Goal: Transaction & Acquisition: Purchase product/service

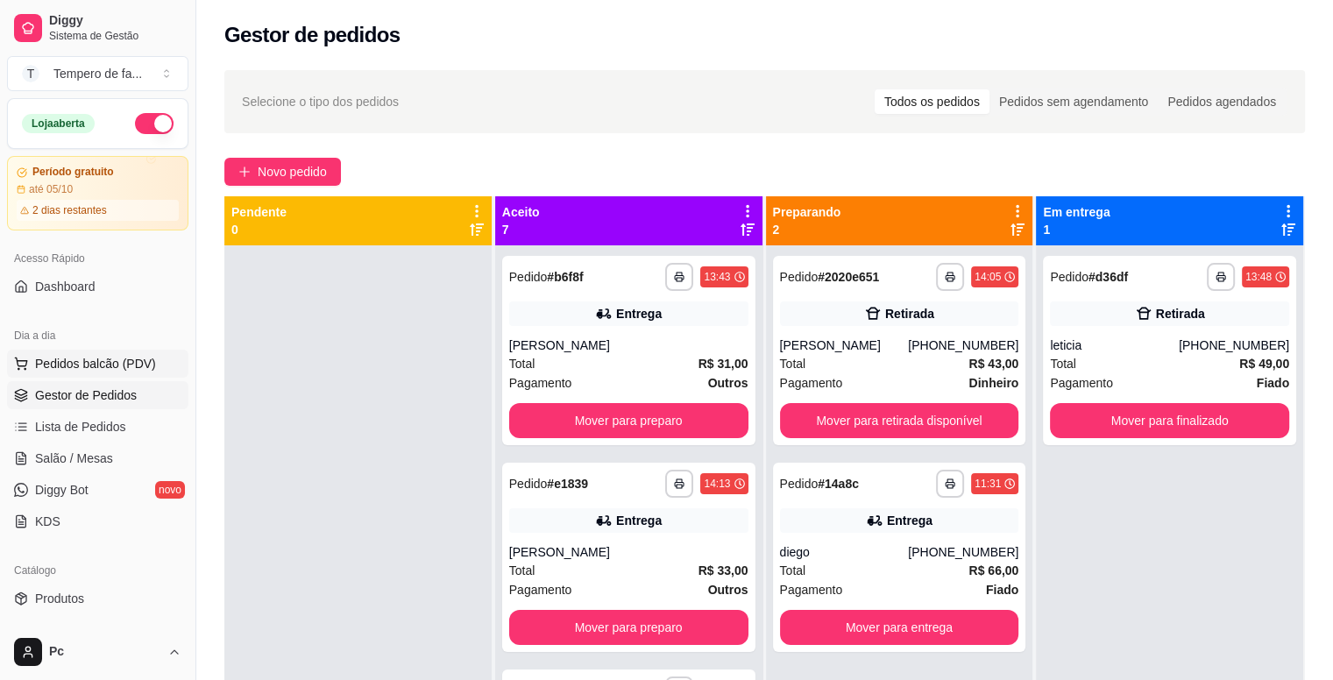
click at [93, 364] on span "Pedidos balcão (PDV)" at bounding box center [95, 364] width 121 height 18
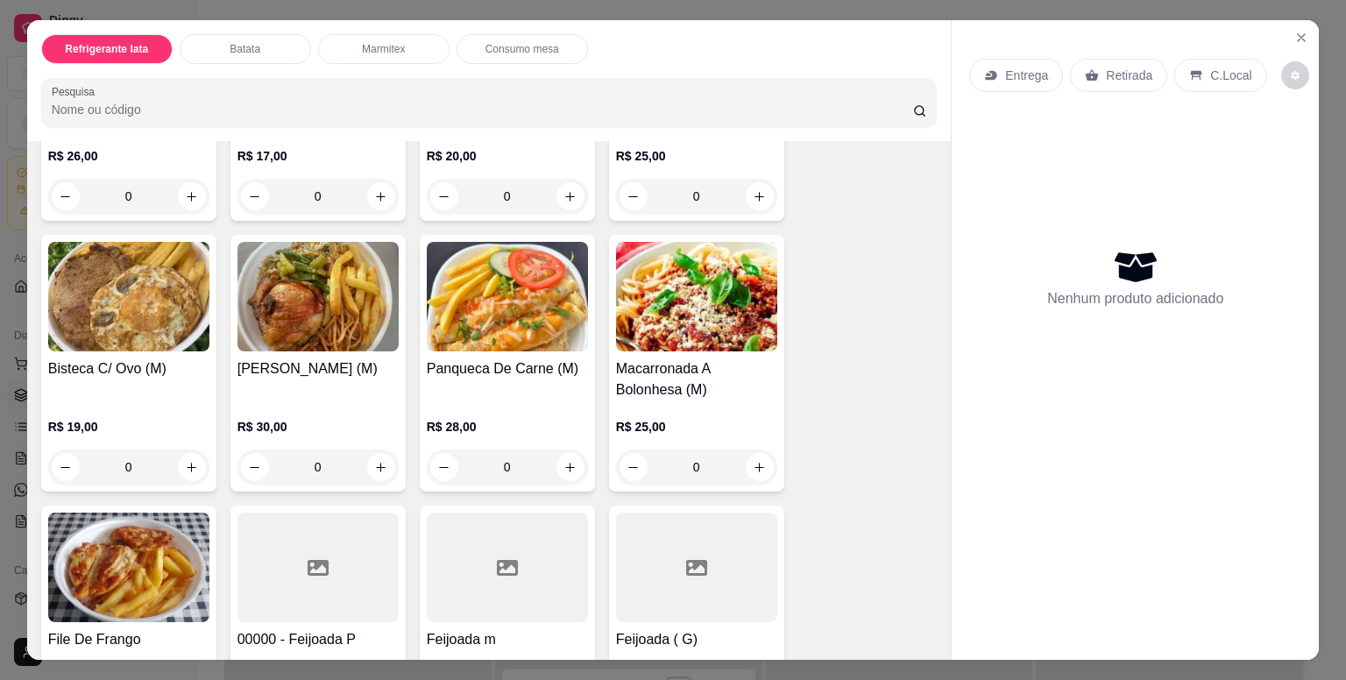
scroll to position [1227, 0]
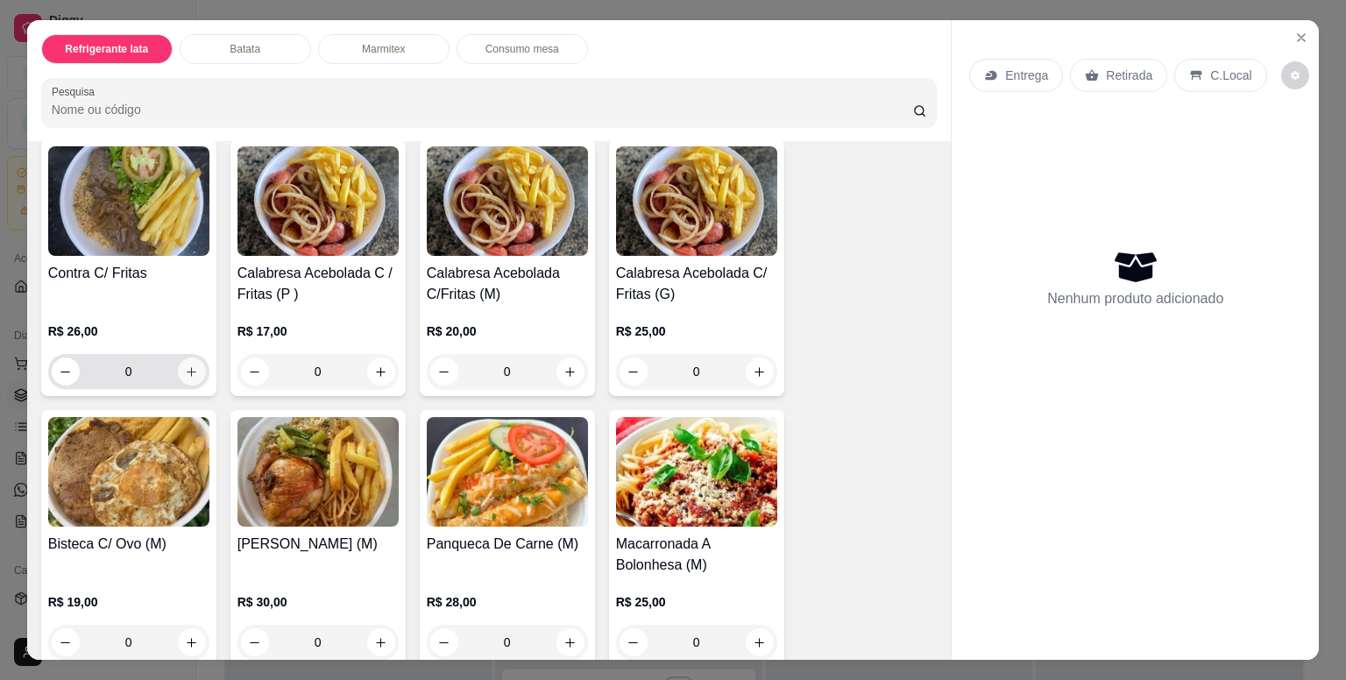
click at [186, 365] on icon "increase-product-quantity" at bounding box center [191, 371] width 13 height 13
type input "1"
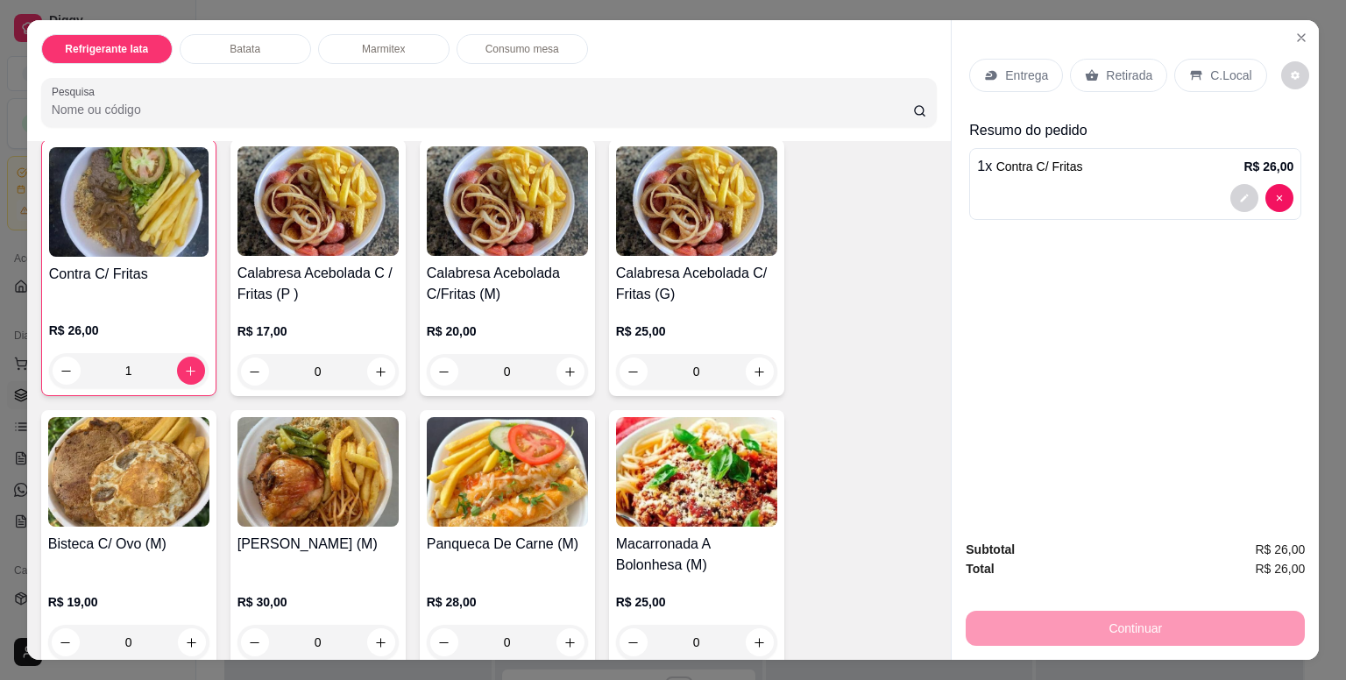
click at [1017, 72] on p "Entrega" at bounding box center [1026, 76] width 43 height 18
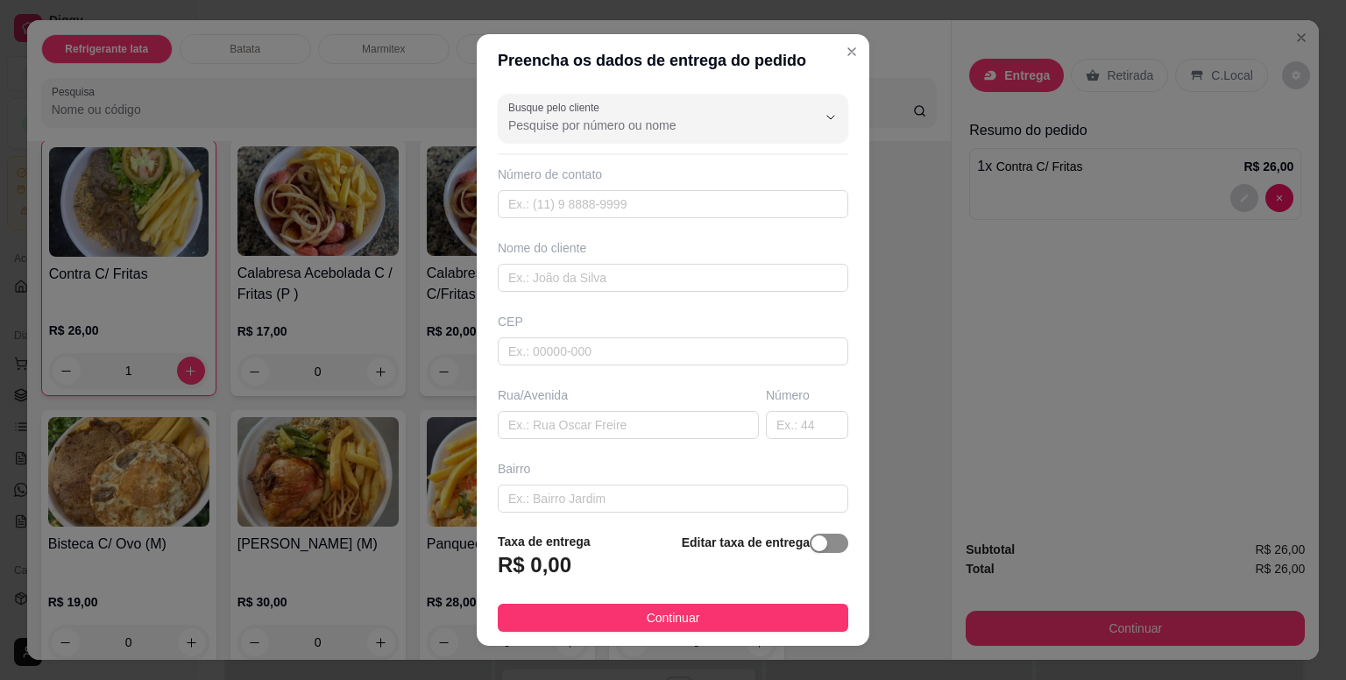
click at [816, 543] on span "button" at bounding box center [829, 543] width 39 height 19
click at [612, 582] on input "0,00" at bounding box center [593, 572] width 188 height 33
type input "4,00"
click at [563, 271] on input "text" at bounding box center [673, 278] width 351 height 28
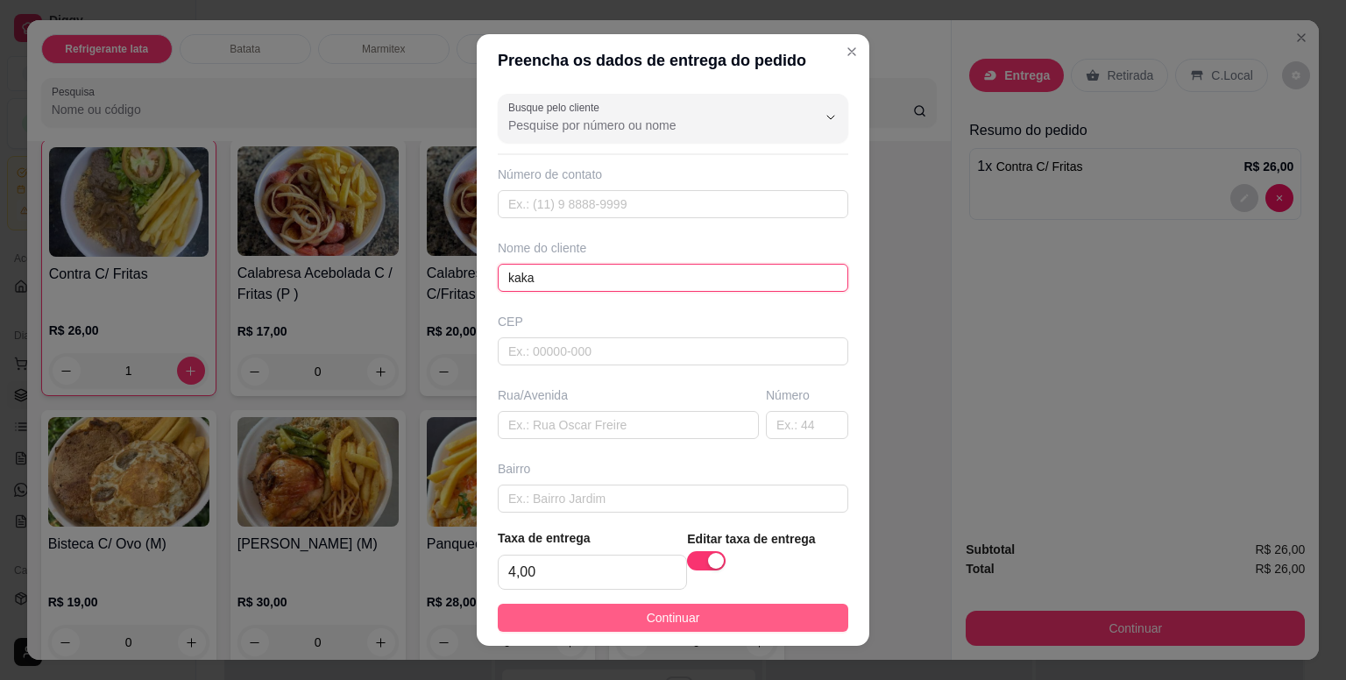
type input "kaka"
click at [656, 622] on span "Continuar" at bounding box center [673, 617] width 53 height 19
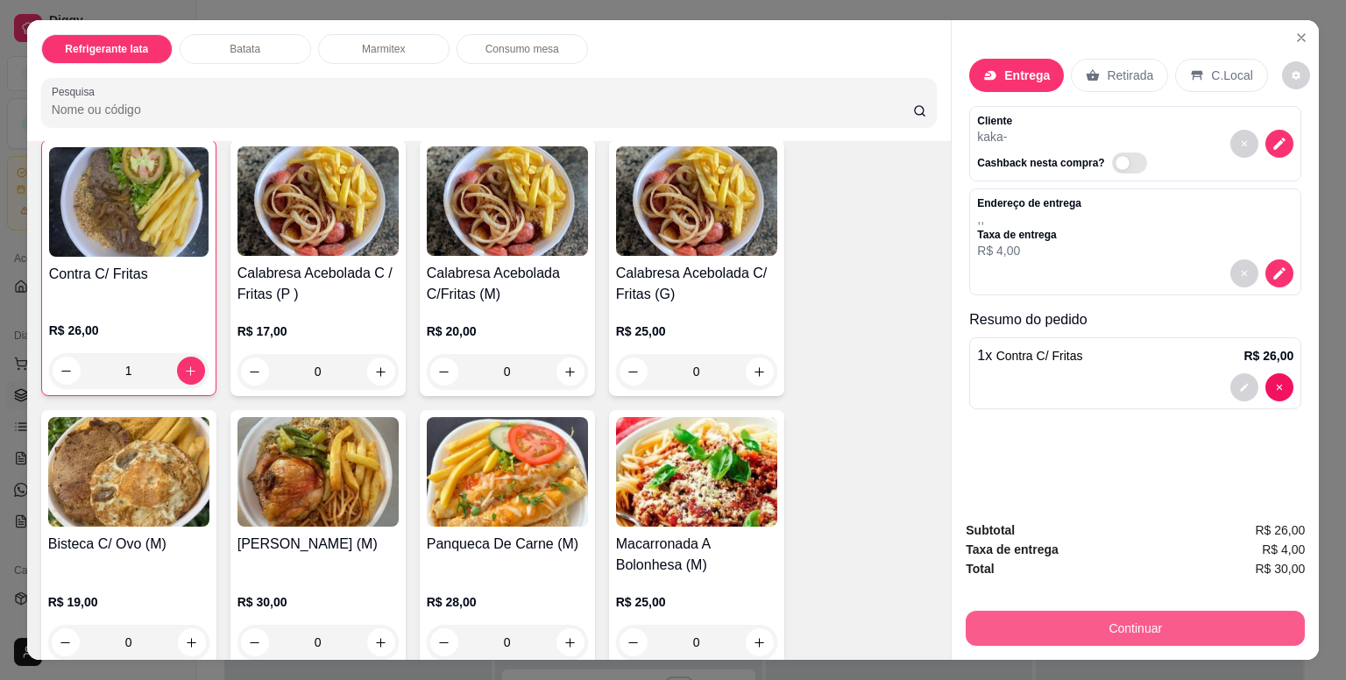
click at [1097, 621] on button "Continuar" at bounding box center [1135, 628] width 339 height 35
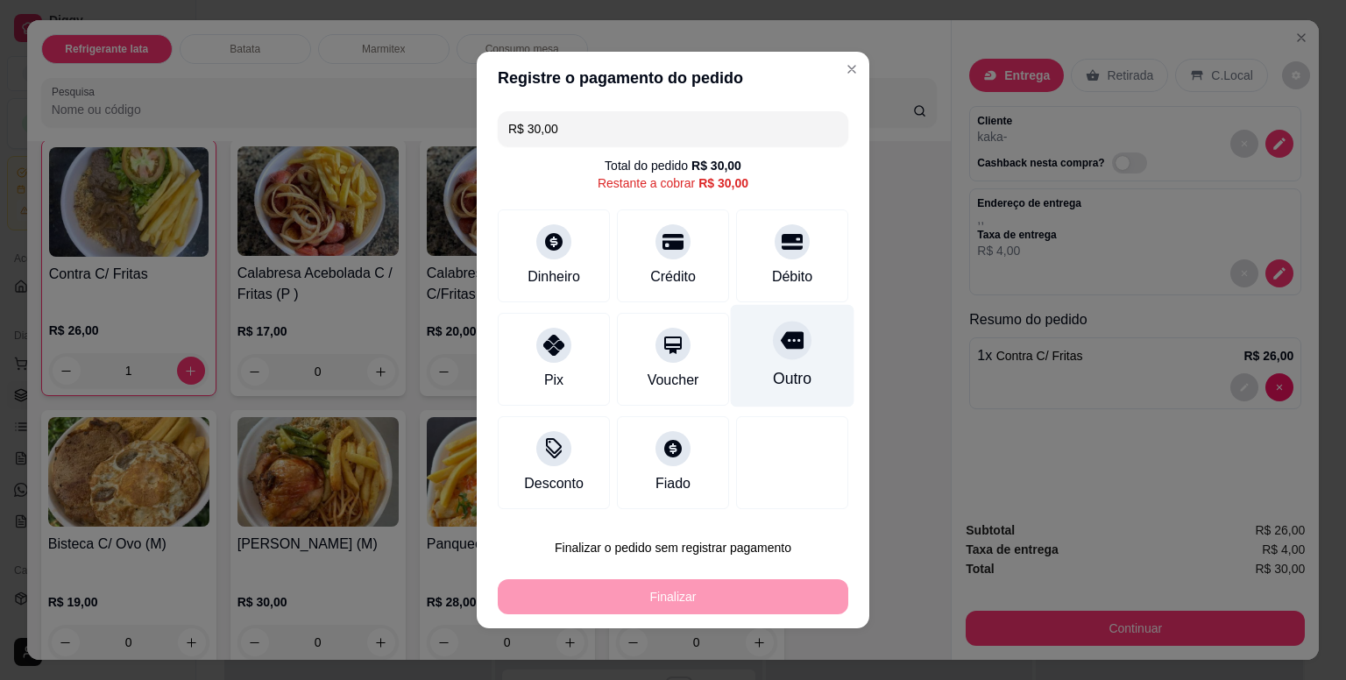
click at [789, 351] on div at bounding box center [792, 340] width 39 height 39
type input "R$ 0,00"
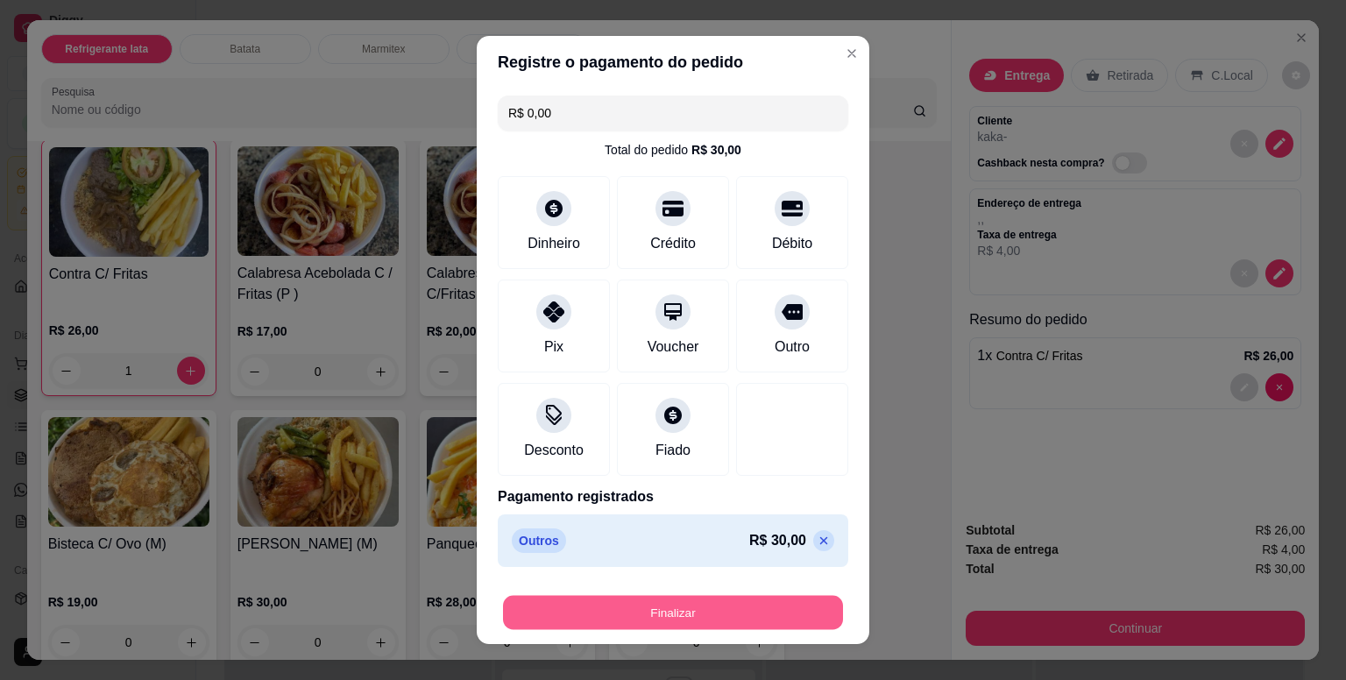
click at [765, 612] on button "Finalizar" at bounding box center [673, 613] width 340 height 34
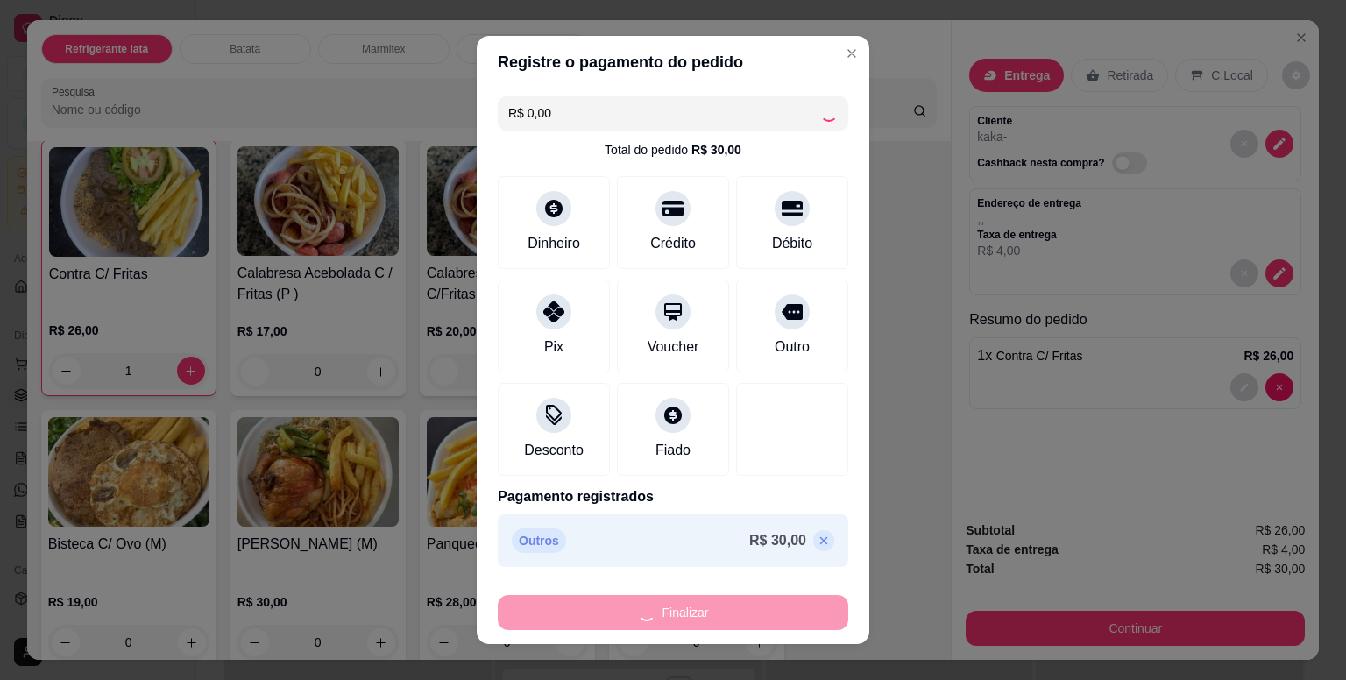
type input "0"
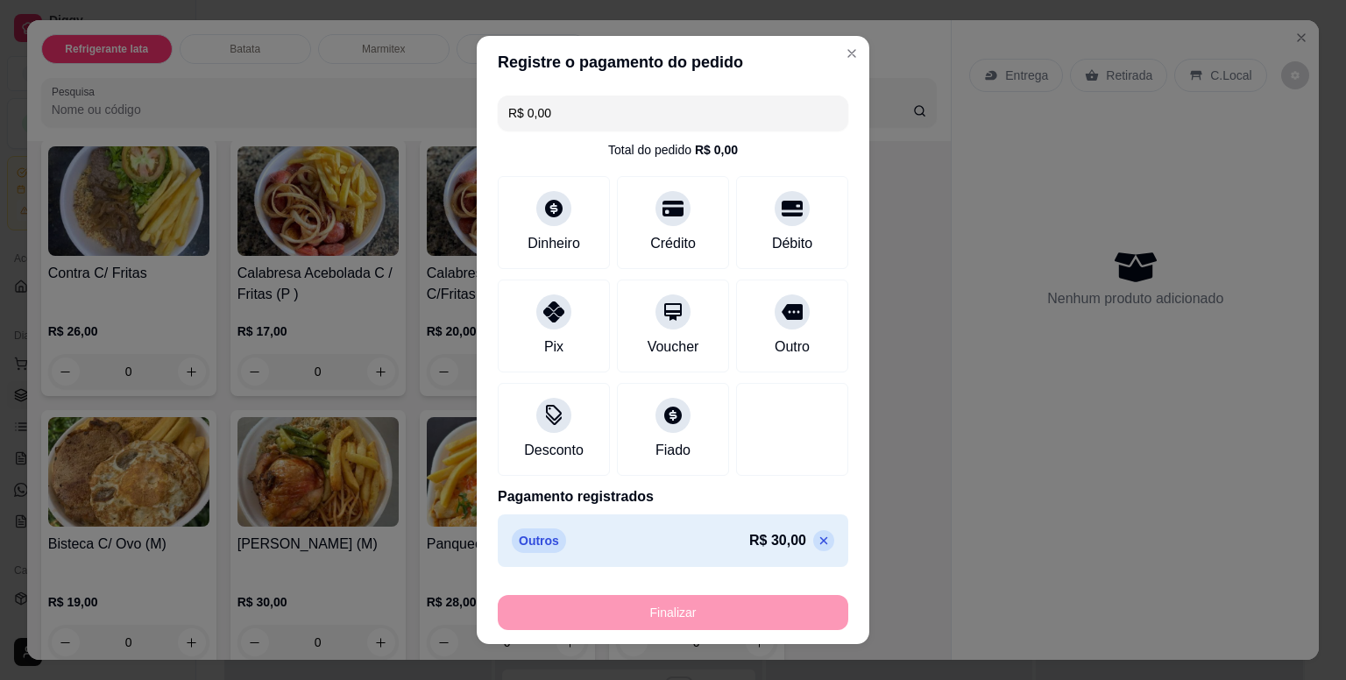
type input "-R$ 30,00"
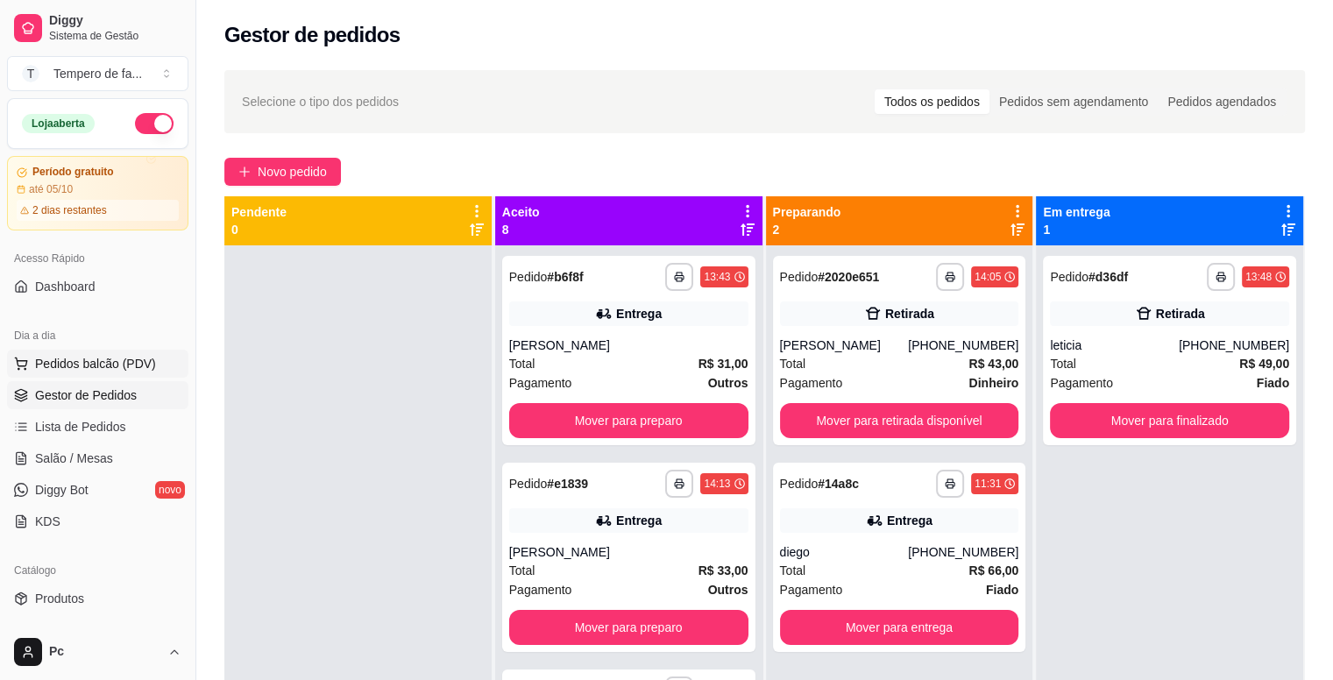
click at [82, 369] on span "Pedidos balcão (PDV)" at bounding box center [95, 364] width 121 height 18
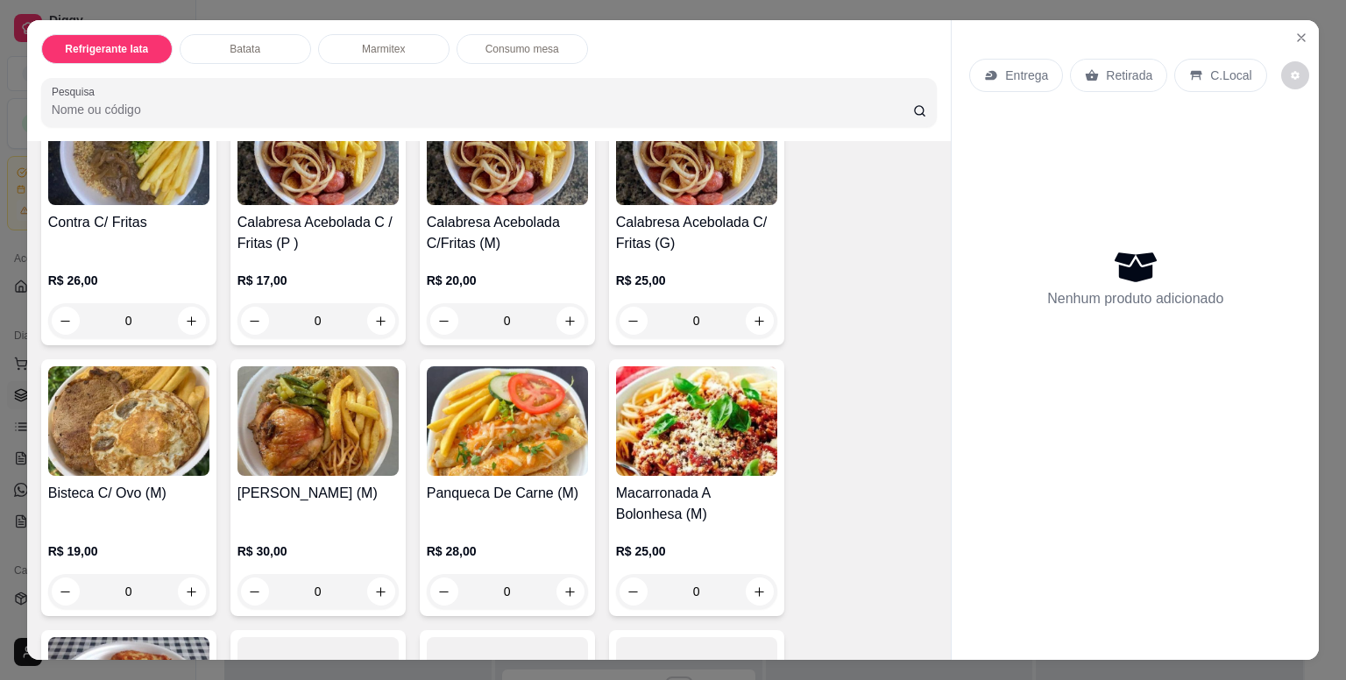
scroll to position [1190, 0]
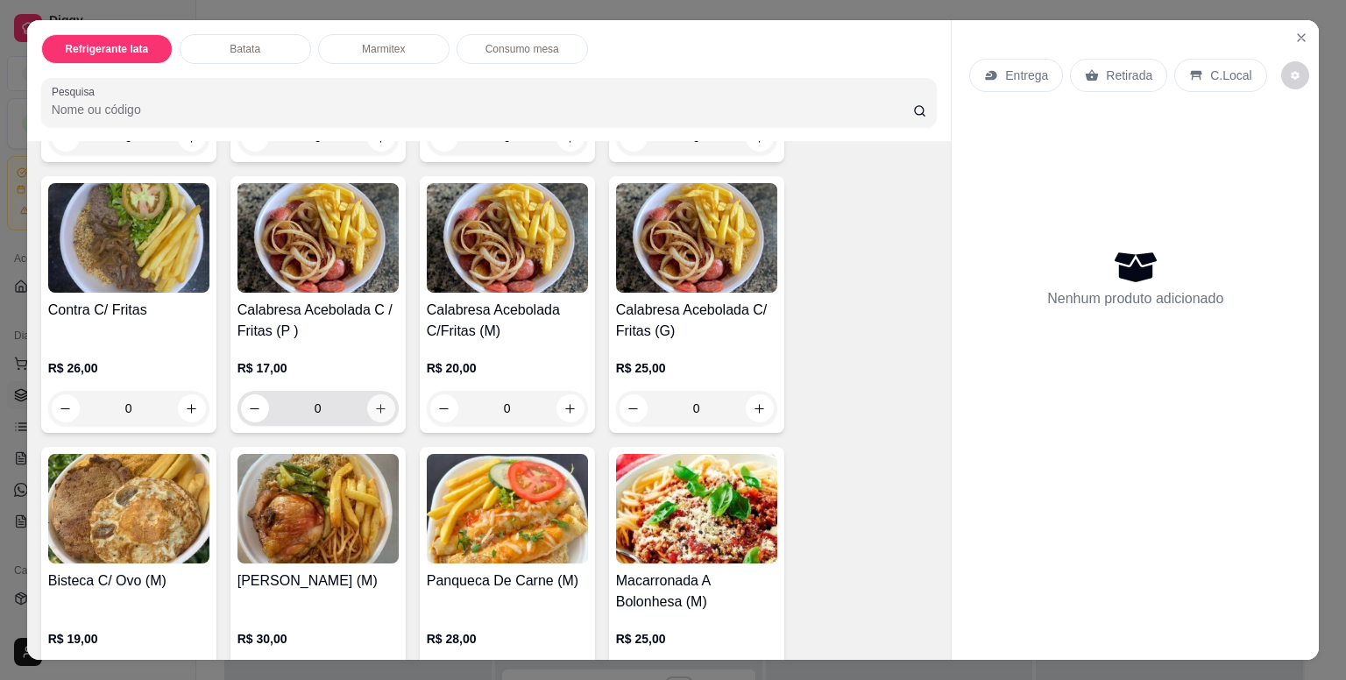
click at [374, 402] on icon "increase-product-quantity" at bounding box center [380, 408] width 13 height 13
type input "1"
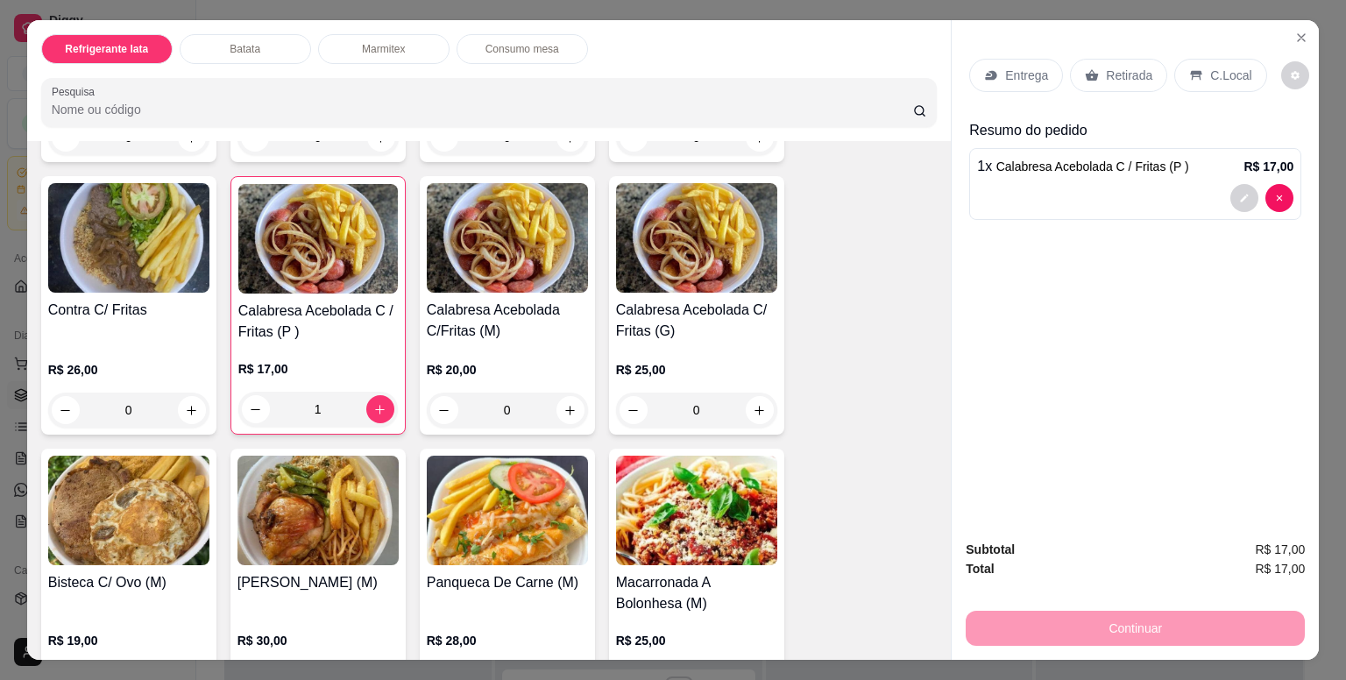
click at [1021, 74] on p "Entrega" at bounding box center [1026, 76] width 43 height 18
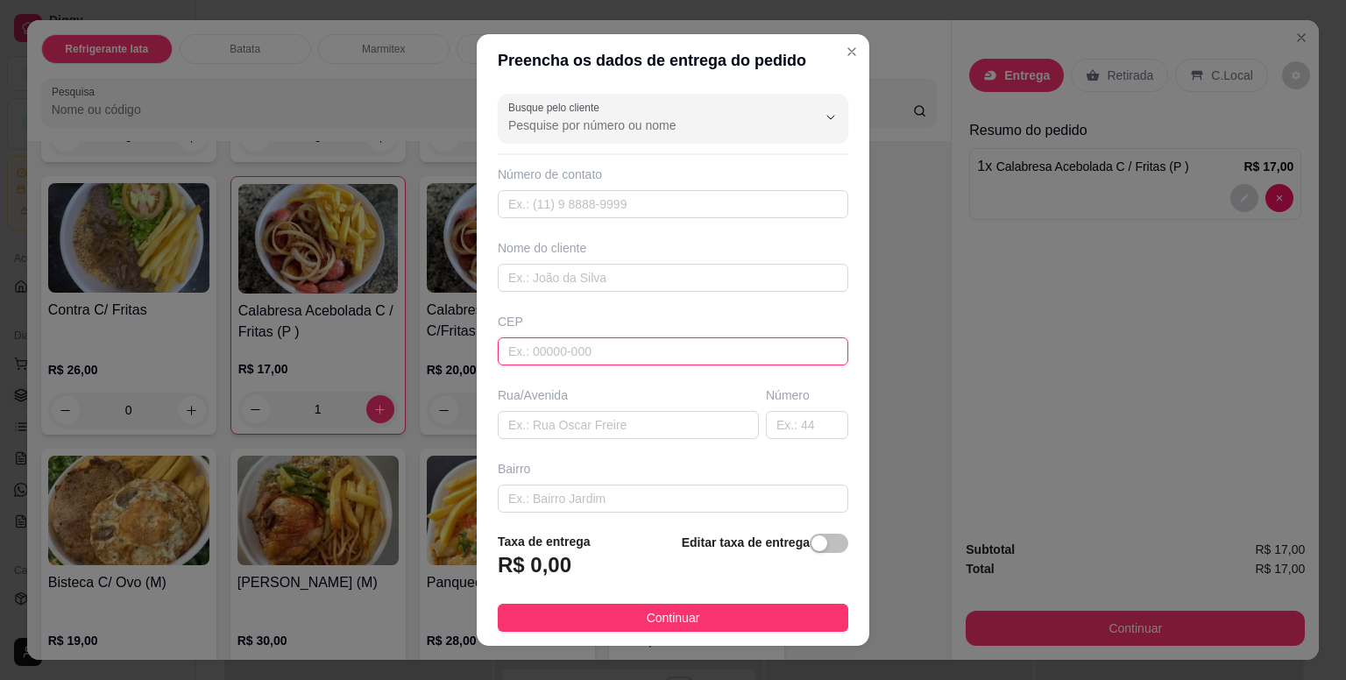
click at [555, 349] on input "text" at bounding box center [673, 351] width 351 height 28
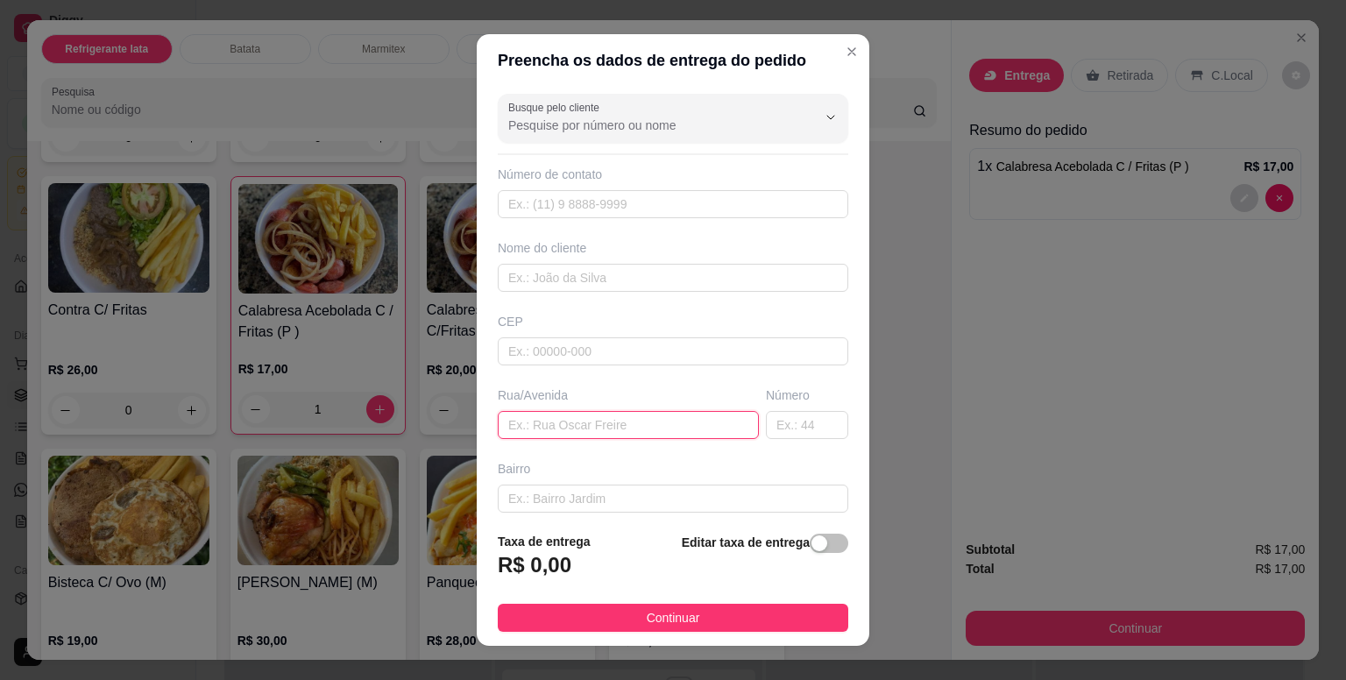
click at [550, 424] on input "text" at bounding box center [628, 425] width 261 height 28
type input "centro bebe e cia ao lado do farmacia do boi"
click at [543, 274] on input "text" at bounding box center [673, 278] width 351 height 28
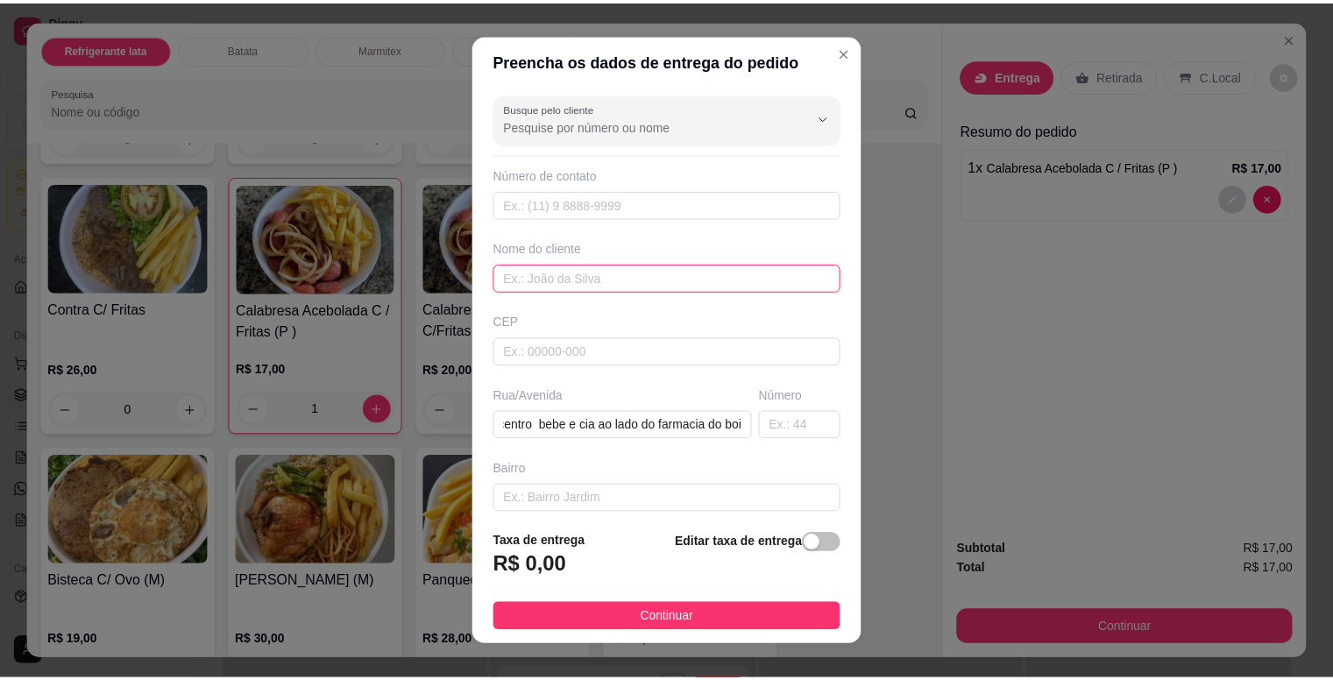
scroll to position [0, 0]
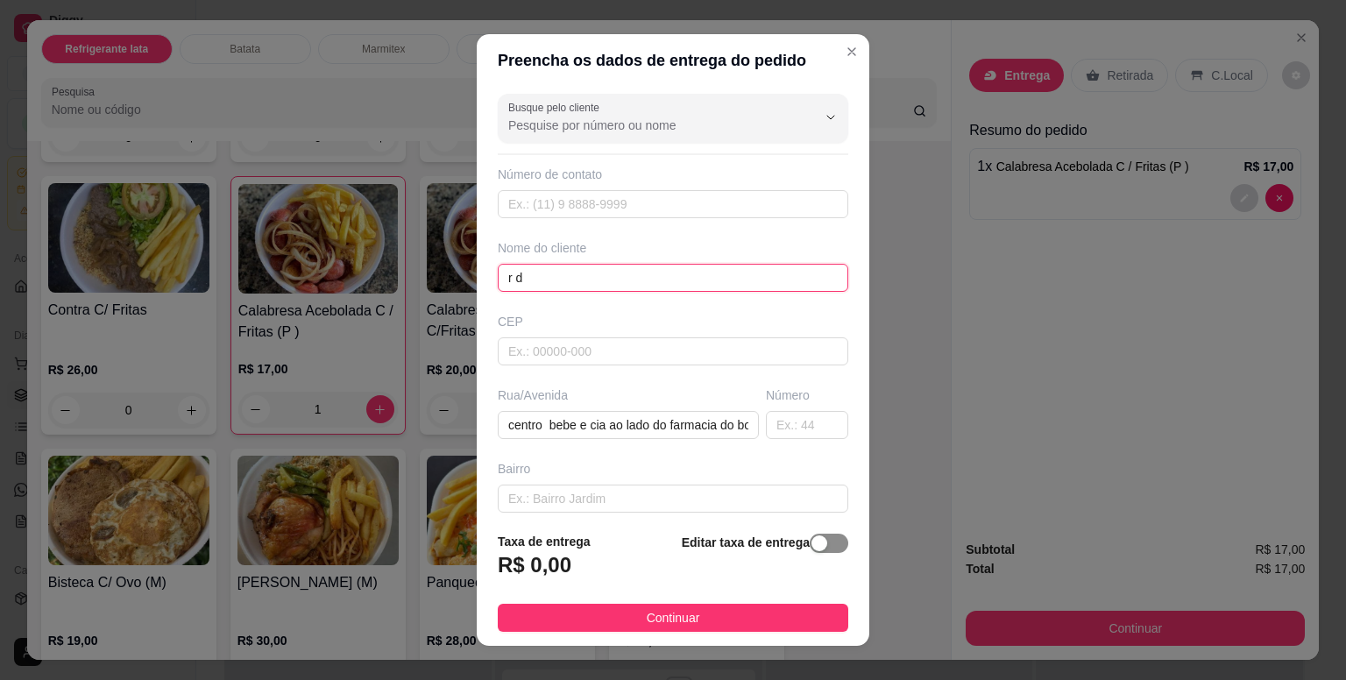
type input "r d"
click at [812, 539] on div "button" at bounding box center [820, 543] width 16 height 16
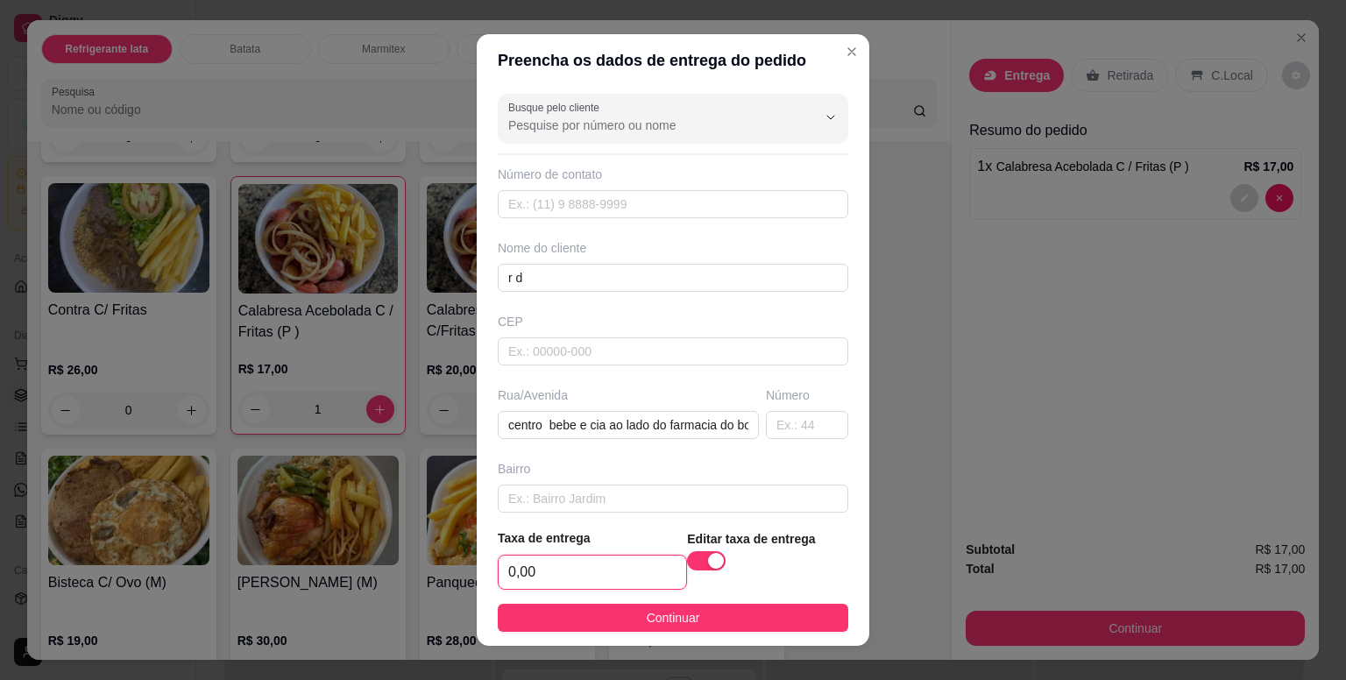
click at [576, 571] on input "0,00" at bounding box center [593, 572] width 188 height 33
type input "5,00"
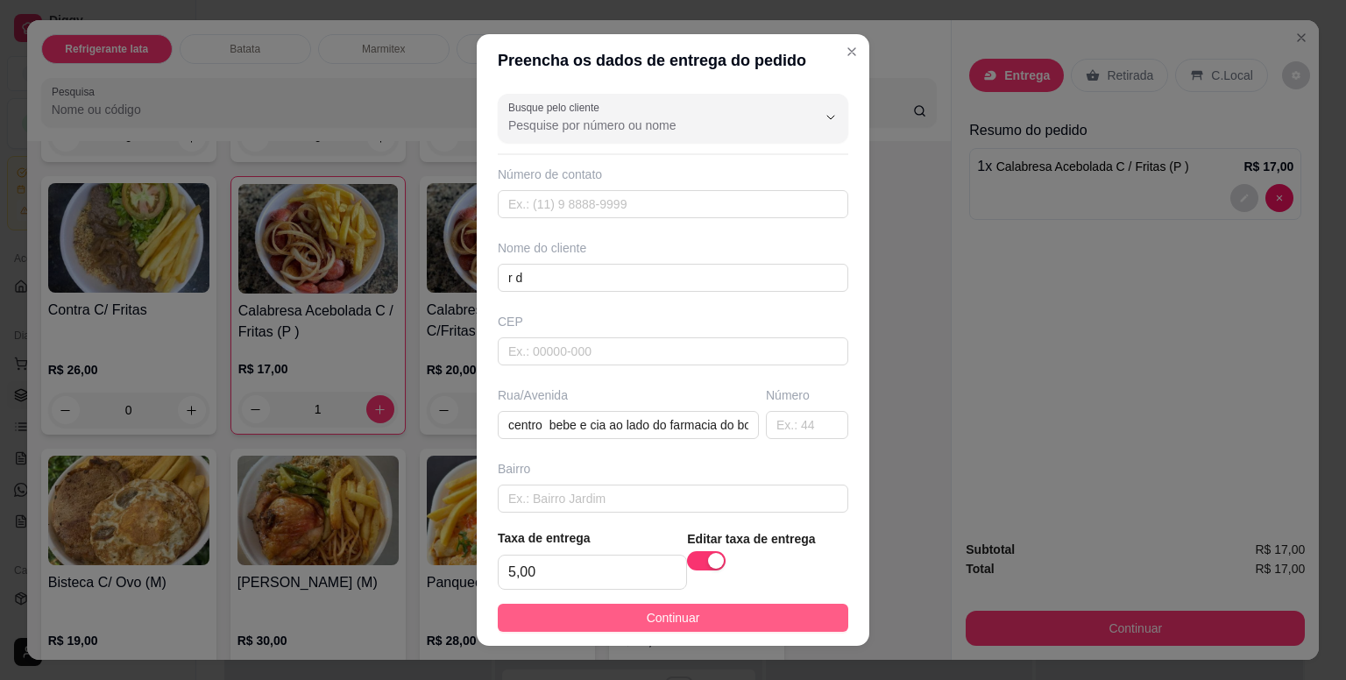
click at [690, 614] on button "Continuar" at bounding box center [673, 618] width 351 height 28
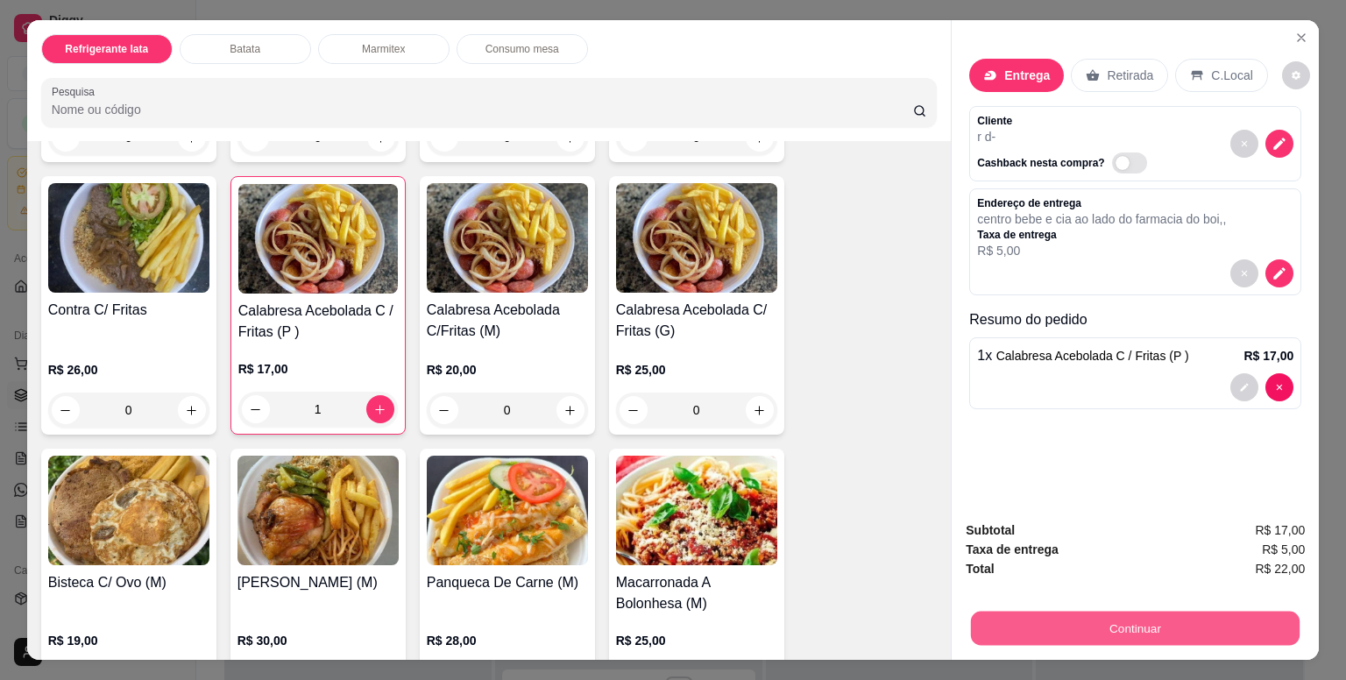
click at [1132, 617] on button "Continuar" at bounding box center [1135, 628] width 329 height 34
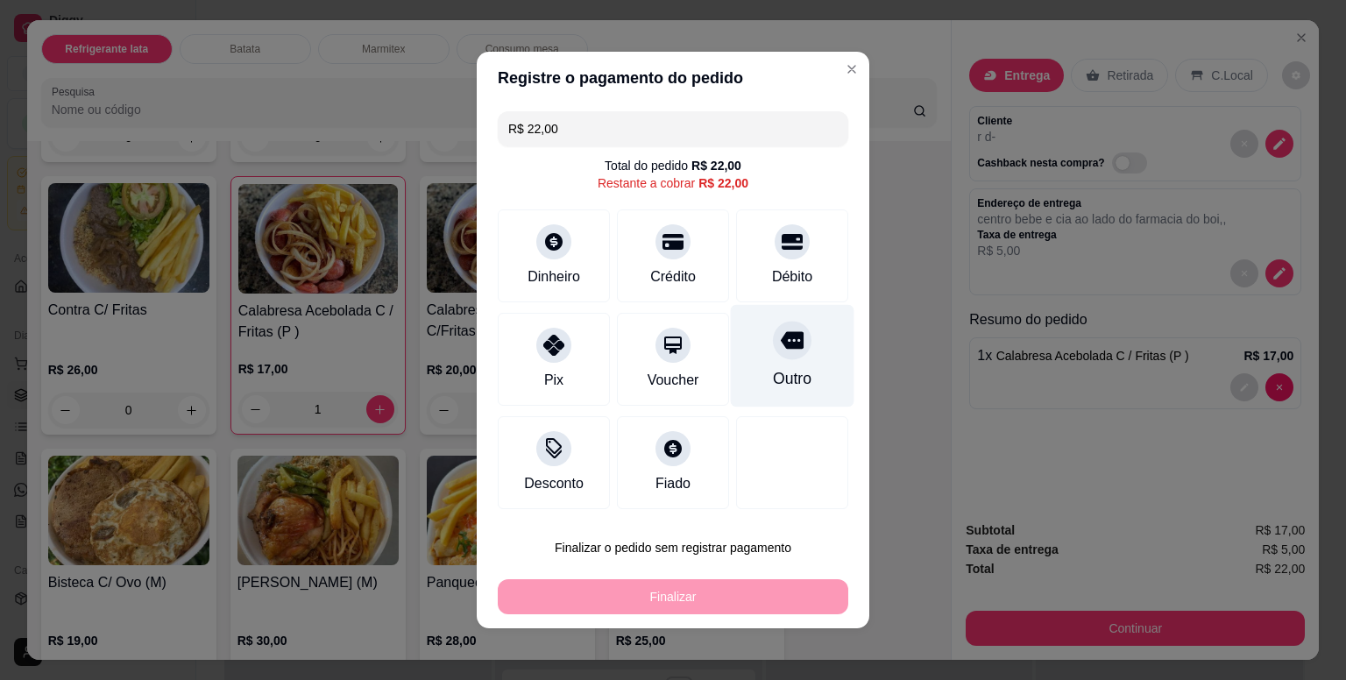
click at [765, 366] on div "Outro" at bounding box center [793, 356] width 124 height 103
type input "R$ 0,00"
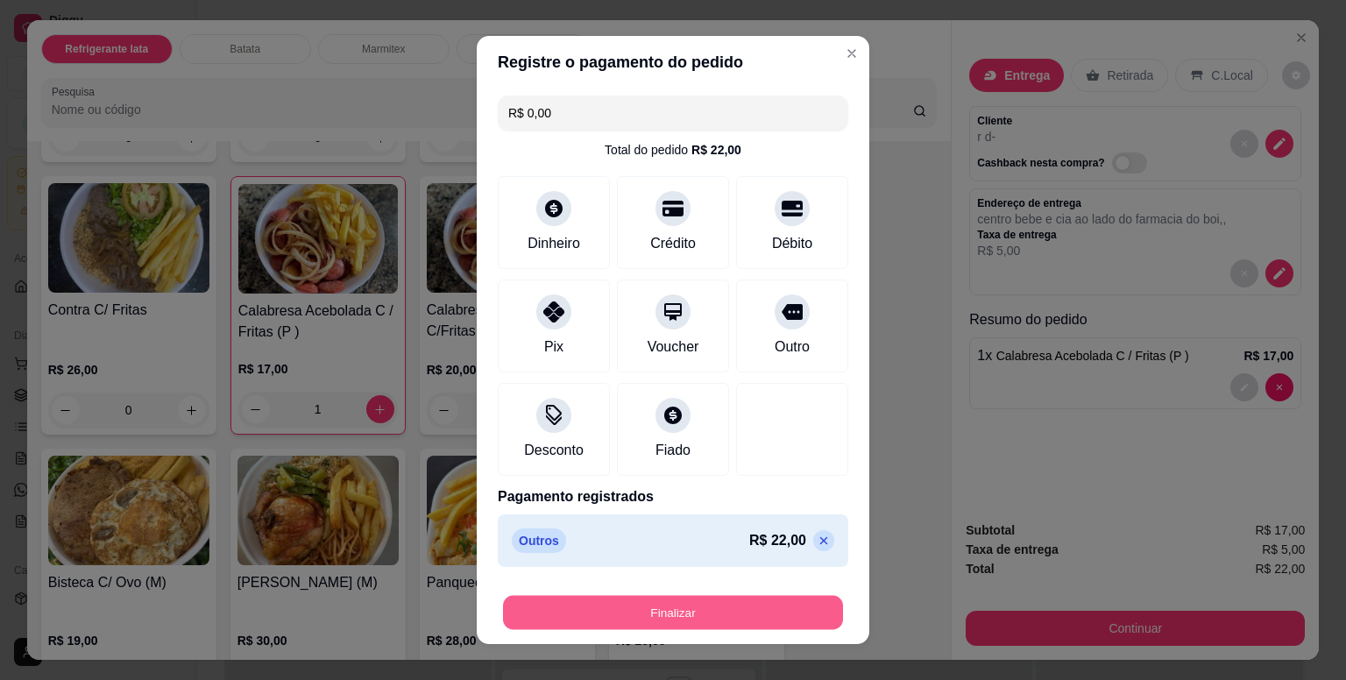
click at [743, 612] on button "Finalizar" at bounding box center [673, 613] width 340 height 34
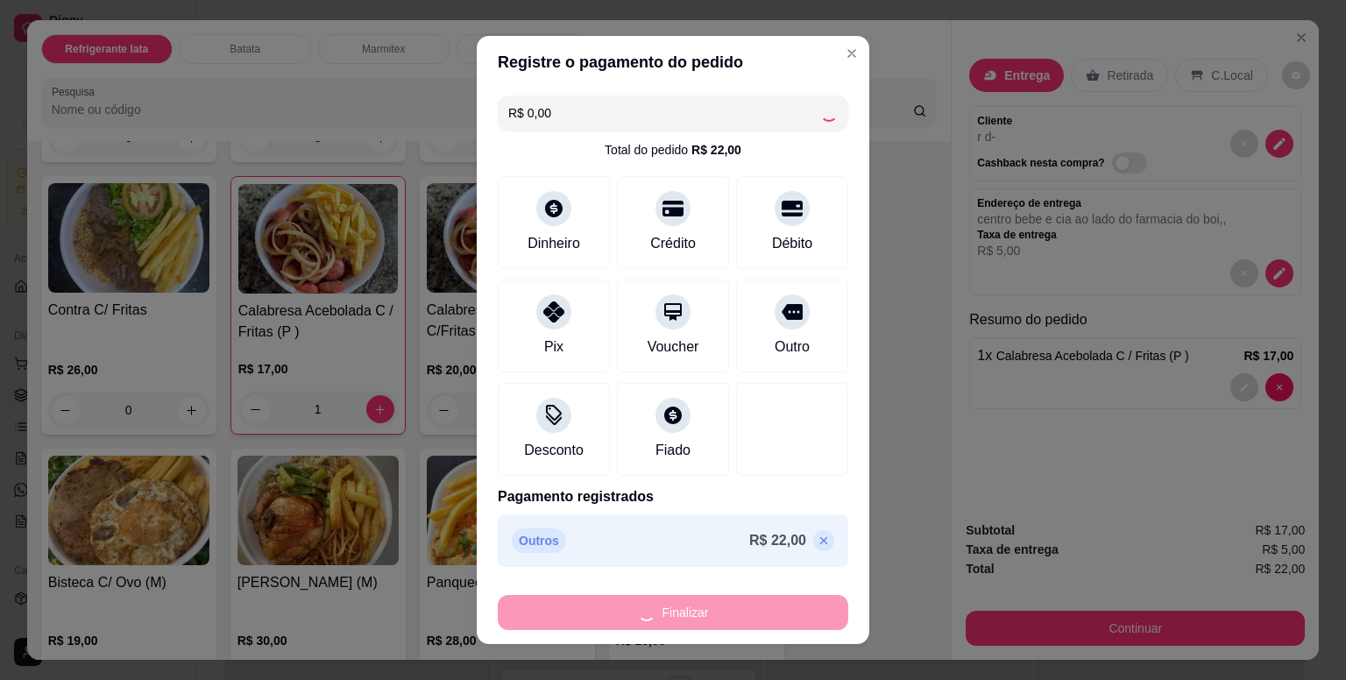
type input "0"
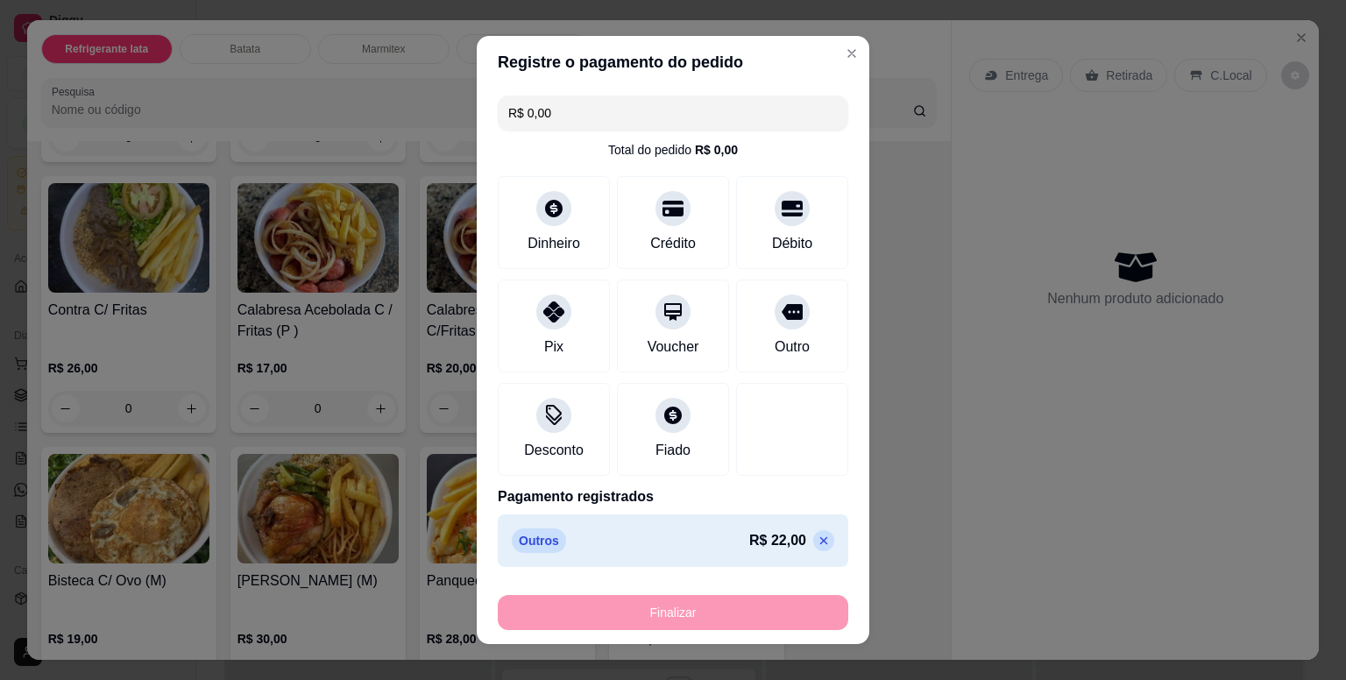
type input "-R$ 22,00"
